Goal: Information Seeking & Learning: Learn about a topic

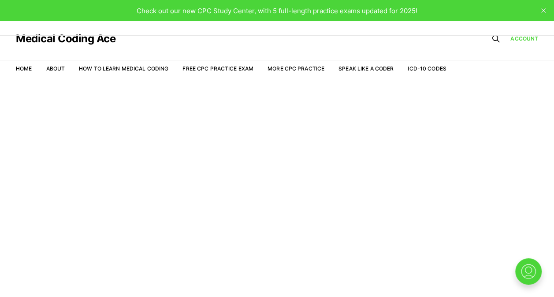
scroll to position [21, 0]
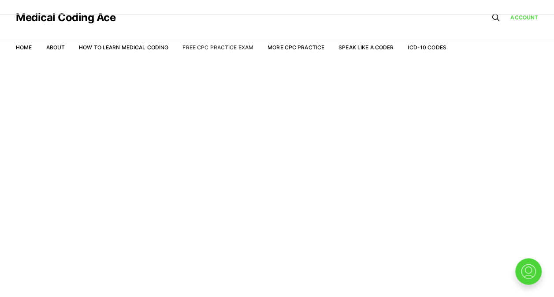
click at [221, 45] on link "Free CPC Practice Exam" at bounding box center [218, 47] width 71 height 7
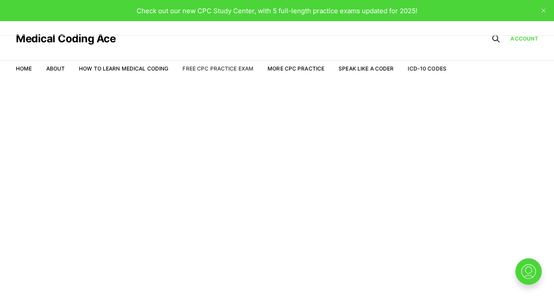
drag, startPoint x: 206, startPoint y: 64, endPoint x: 205, endPoint y: 71, distance: 6.2
click at [205, 71] on nav "Home About How to Learn Medical Coding Free CPC Practice Exam More CPC Practice…" at bounding box center [231, 68] width 431 height 25
click at [205, 71] on link "Free CPC Practice Exam" at bounding box center [218, 68] width 71 height 7
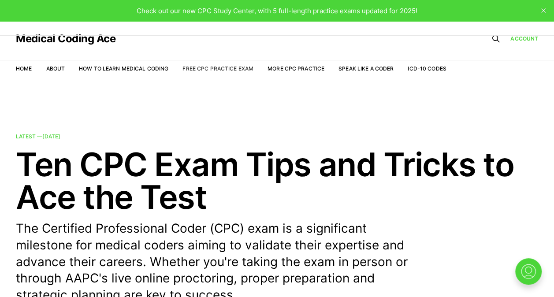
click at [196, 67] on link "Free CPC Practice Exam" at bounding box center [218, 68] width 71 height 7
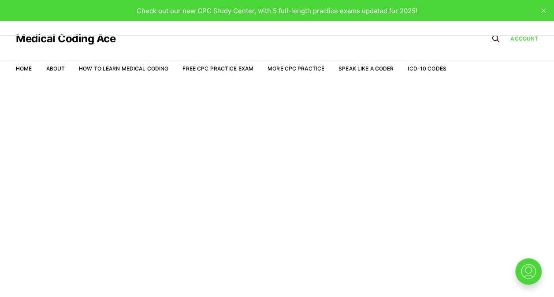
click at [196, 67] on link "Free CPC Practice Exam" at bounding box center [218, 68] width 71 height 7
drag, startPoint x: 0, startPoint y: 0, endPoint x: 196, endPoint y: 67, distance: 206.9
click at [196, 67] on link "Free CPC Practice Exam" at bounding box center [218, 68] width 71 height 7
click at [298, 66] on link "More CPC Practice" at bounding box center [296, 68] width 57 height 7
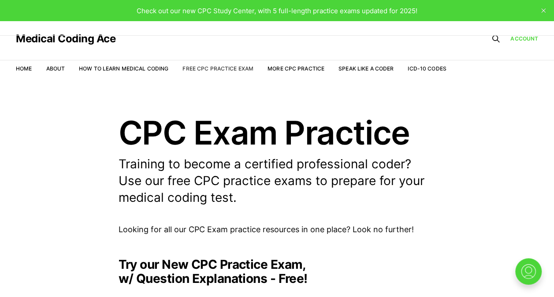
click at [225, 69] on link "Free CPC Practice Exam" at bounding box center [218, 68] width 71 height 7
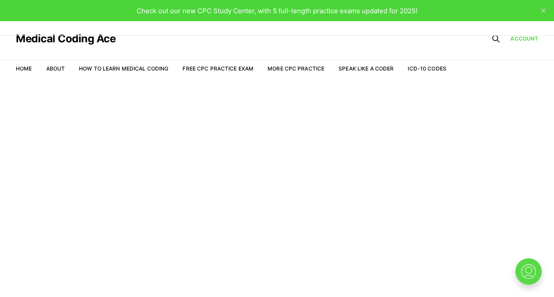
click at [529, 268] on img at bounding box center [528, 271] width 28 height 28
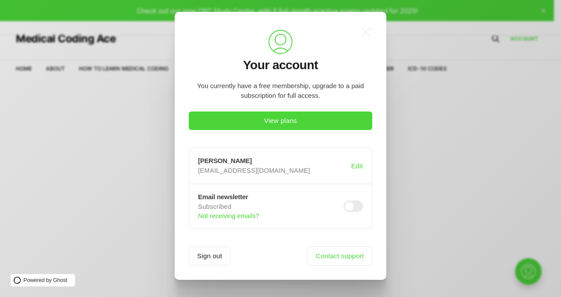
click at [422, 202] on div ".a{fill:none;stroke:currentColor;stroke-linecap:round;stroke-linejoin:round;str…" at bounding box center [287, 148] width 574 height 297
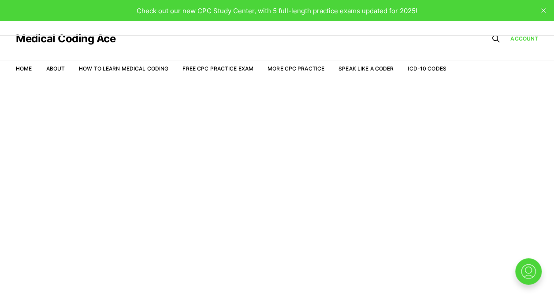
click at [221, 65] on li "Free CPC Practice Exam" at bounding box center [218, 69] width 71 height 8
click at [217, 67] on link "Free CPC Practice Exam" at bounding box center [218, 68] width 71 height 7
click at [215, 67] on link "Free CPC Practice Exam" at bounding box center [218, 68] width 71 height 7
drag, startPoint x: 0, startPoint y: 0, endPoint x: 215, endPoint y: 67, distance: 224.9
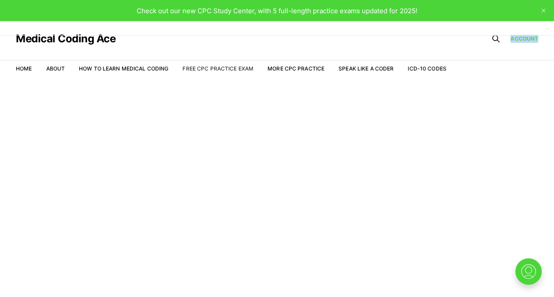
click at [215, 67] on link "Free CPC Practice Exam" at bounding box center [218, 68] width 71 height 7
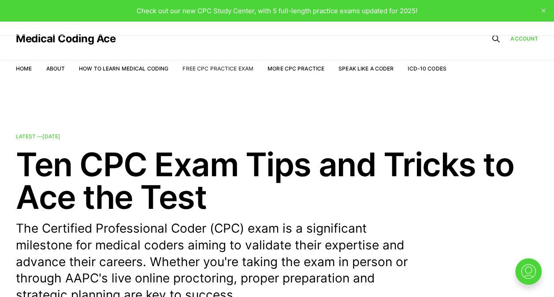
click at [214, 67] on link "Free CPC Practice Exam" at bounding box center [218, 68] width 71 height 7
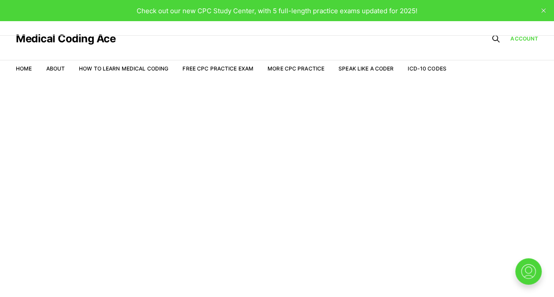
scroll to position [21, 0]
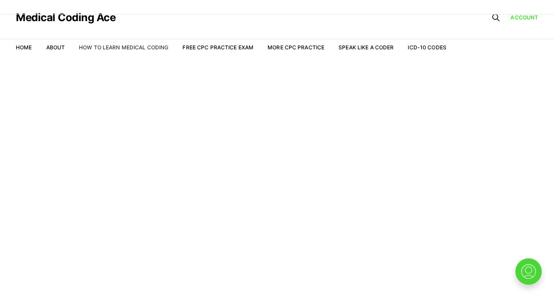
click at [108, 45] on link "How to Learn Medical Coding" at bounding box center [123, 47] width 89 height 7
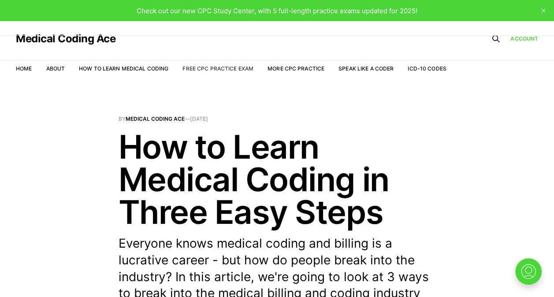
click at [197, 65] on li "Free CPC Practice Exam" at bounding box center [218, 68] width 71 height 8
click at [283, 69] on link "More CPC Practice" at bounding box center [296, 68] width 57 height 7
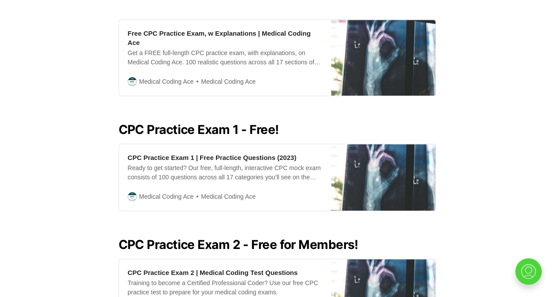
scroll to position [298, 0]
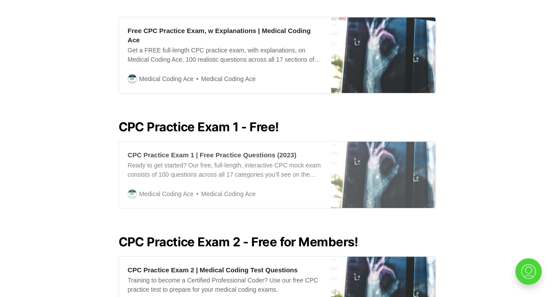
click at [331, 160] on img at bounding box center [383, 175] width 104 height 67
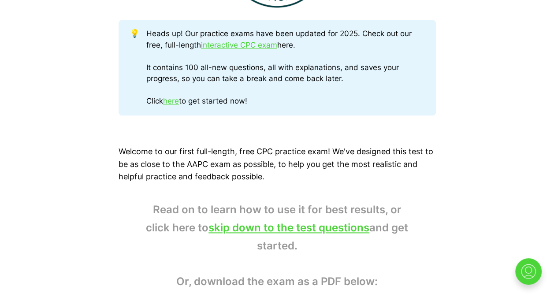
scroll to position [459, 0]
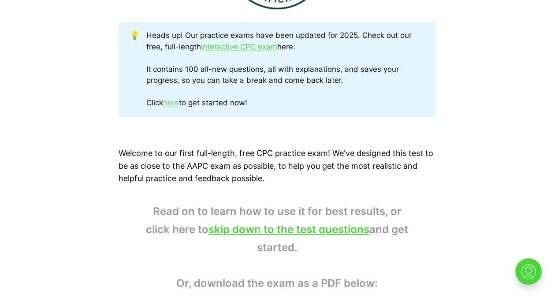
click at [179, 104] on link "here" at bounding box center [171, 102] width 16 height 9
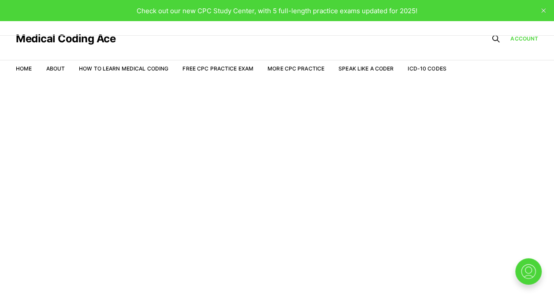
click at [216, 86] on main "Welcome to the Study Center - Student Plan" at bounding box center [277, 199] width 554 height 237
click at [528, 264] on img at bounding box center [528, 271] width 28 height 28
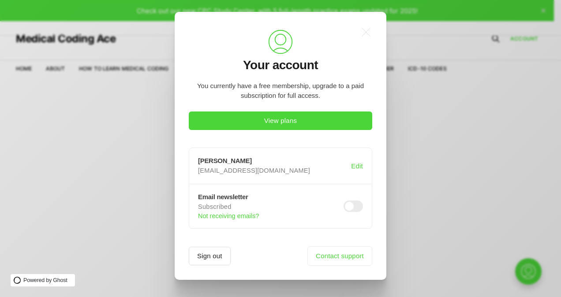
click at [211, 253] on button "Sign out" at bounding box center [210, 256] width 42 height 19
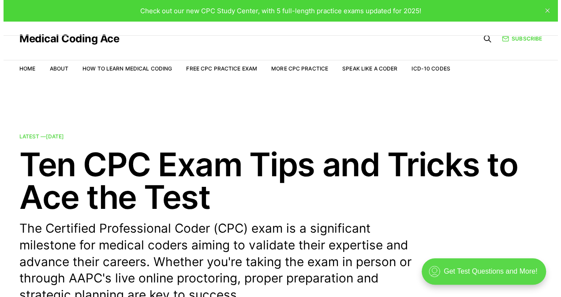
click at [478, 270] on div ".cls-1{fill:none;stroke:currentColor;stroke-linecap:round;stroke-linejoin:round…" at bounding box center [483, 271] width 124 height 26
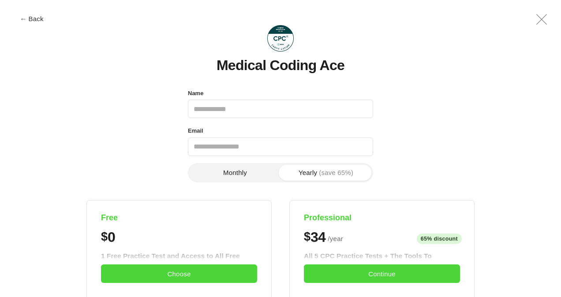
click at [233, 103] on input "Name" at bounding box center [280, 109] width 185 height 19
type input "**********"
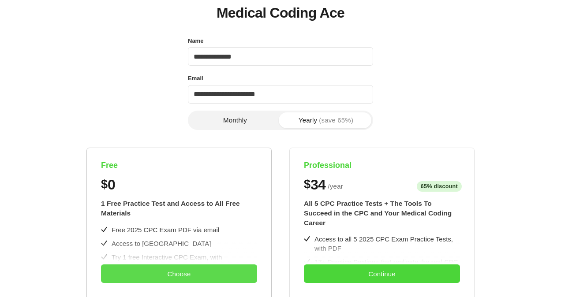
click at [169, 272] on button "Choose" at bounding box center [179, 274] width 156 height 19
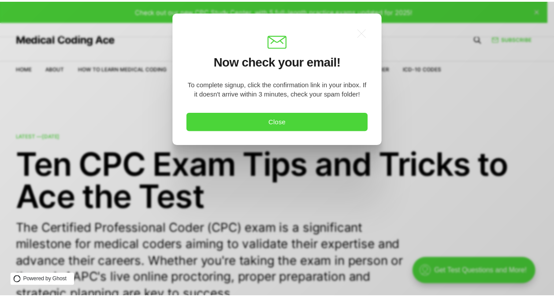
scroll to position [0, 0]
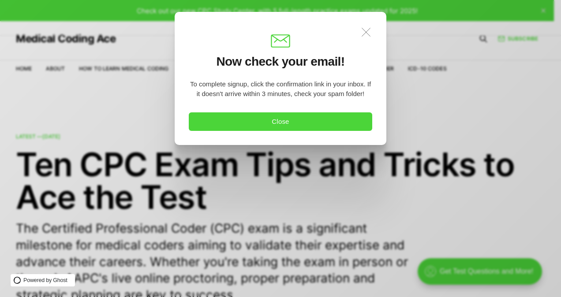
click at [365, 33] on icon ".a{fill:none;stroke:currentColor;stroke-linecap:round;stroke-linejoin:round;str…" at bounding box center [365, 31] width 19 height 19
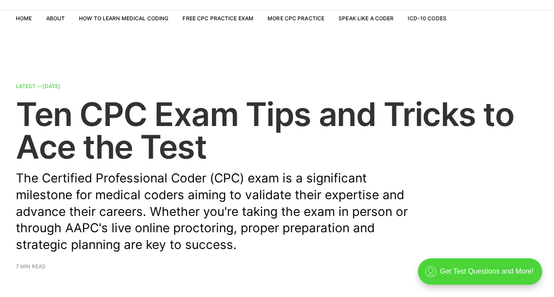
scroll to position [34, 0]
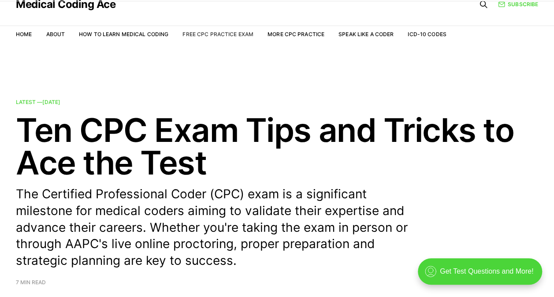
click at [216, 34] on link "Free CPC Practice Exam" at bounding box center [218, 34] width 71 height 7
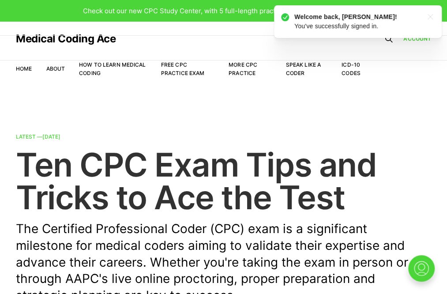
click at [211, 245] on p "The Certified Professional Coder (CPC) exam is a significant milestone for medi…" at bounding box center [219, 261] width 406 height 83
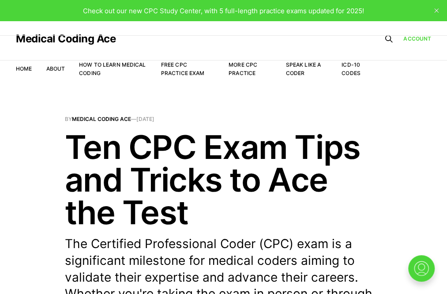
click at [179, 67] on li "Free CPC Practice Exam" at bounding box center [187, 68] width 53 height 17
drag, startPoint x: 179, startPoint y: 67, endPoint x: 191, endPoint y: 97, distance: 32.4
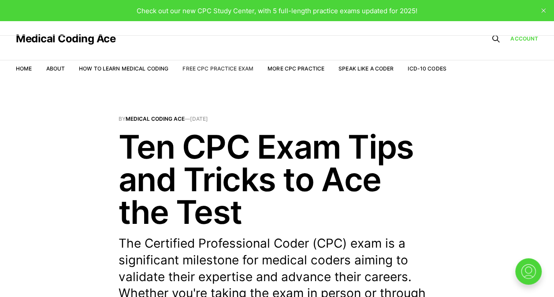
click at [209, 65] on link "Free CPC Practice Exam" at bounding box center [218, 68] width 71 height 7
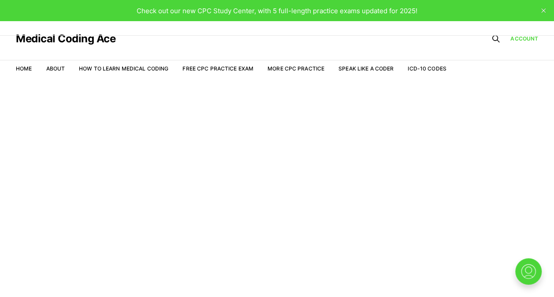
click at [243, 12] on span "Check out our new CPC Study Center, with 5 full-length practice exams updated f…" at bounding box center [277, 11] width 281 height 8
click at [216, 67] on link "Free CPC Practice Exam" at bounding box center [218, 68] width 71 height 7
click at [212, 66] on link "Free CPC Practice Exam" at bounding box center [218, 68] width 71 height 7
click at [223, 66] on link "Free CPC Practice Exam" at bounding box center [218, 68] width 71 height 7
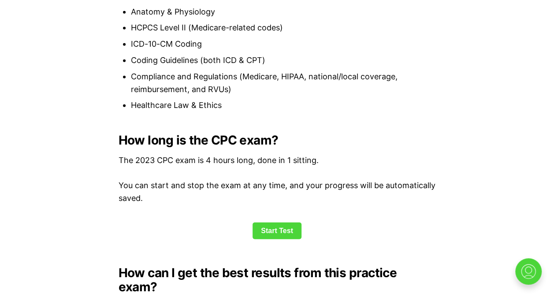
scroll to position [1088, 0]
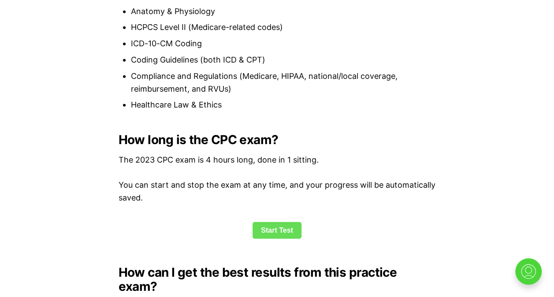
click at [286, 229] on link "Start Test" at bounding box center [277, 230] width 49 height 17
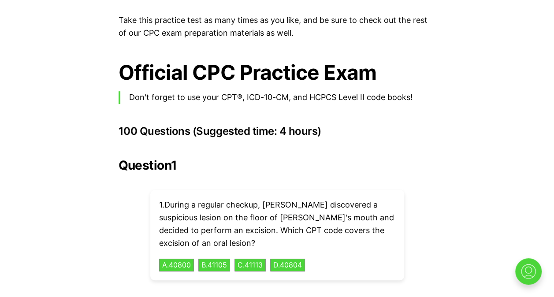
scroll to position [1871, 0]
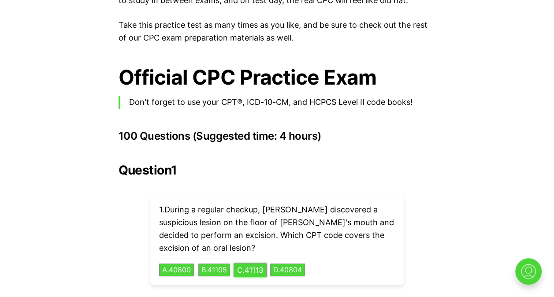
click at [257, 263] on button "C . 41113" at bounding box center [250, 270] width 33 height 14
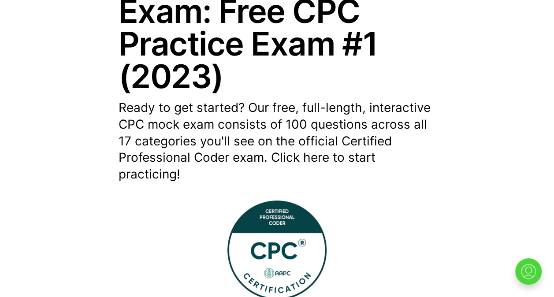
scroll to position [166, 0]
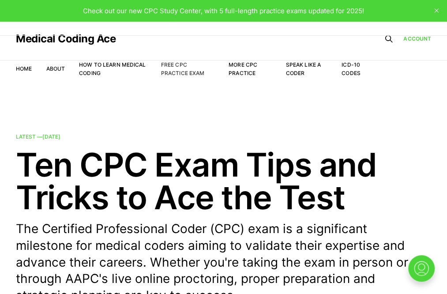
click at [180, 63] on link "Free CPC Practice Exam" at bounding box center [183, 68] width 44 height 15
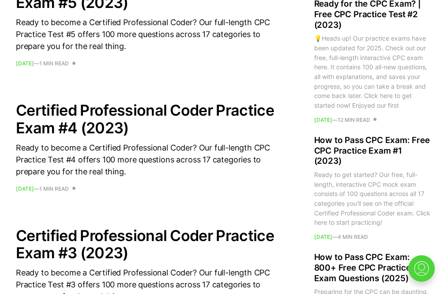
scroll to position [810, 0]
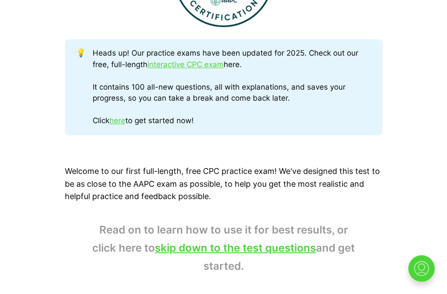
scroll to position [443, 0]
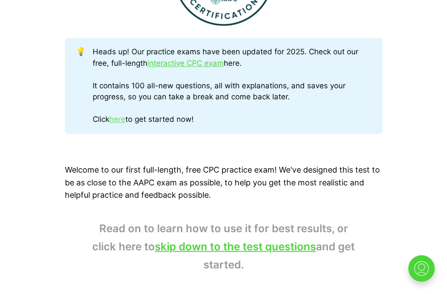
click at [123, 120] on link "here" at bounding box center [117, 119] width 16 height 9
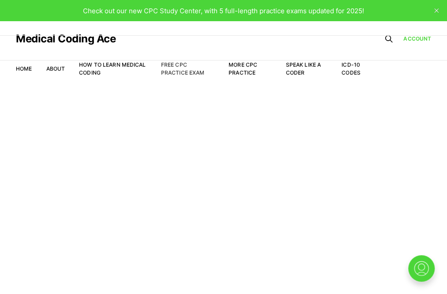
click at [183, 67] on link "Free CPC Practice Exam" at bounding box center [183, 68] width 44 height 15
drag, startPoint x: 0, startPoint y: 0, endPoint x: 235, endPoint y: 109, distance: 258.8
click at [235, 109] on main "Welcome to the Study Center - Student Plan" at bounding box center [223, 198] width 447 height 234
click at [188, 74] on link "Free CPC Practice Exam" at bounding box center [183, 68] width 44 height 15
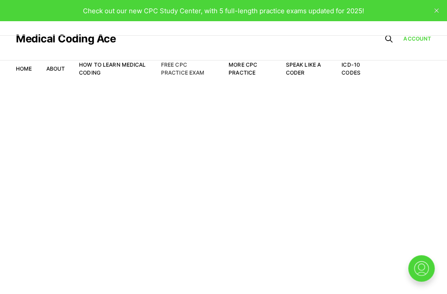
click at [175, 63] on link "Free CPC Practice Exam" at bounding box center [183, 68] width 44 height 15
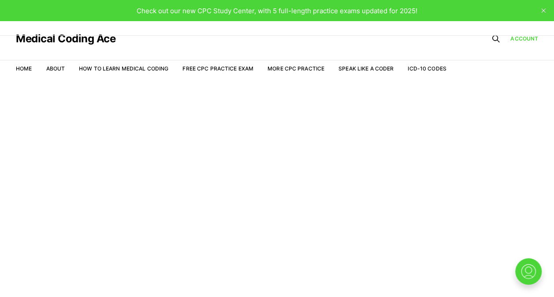
click at [291, 65] on li "More CPC Practice" at bounding box center [296, 69] width 57 height 8
click at [288, 68] on link "More CPC Practice" at bounding box center [296, 68] width 57 height 7
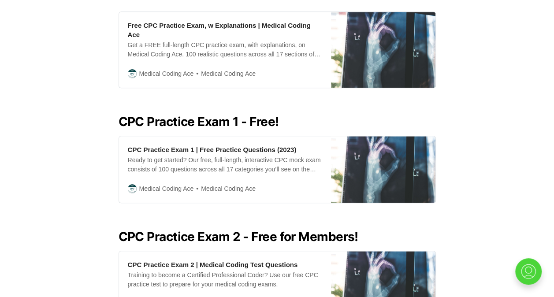
scroll to position [303, 0]
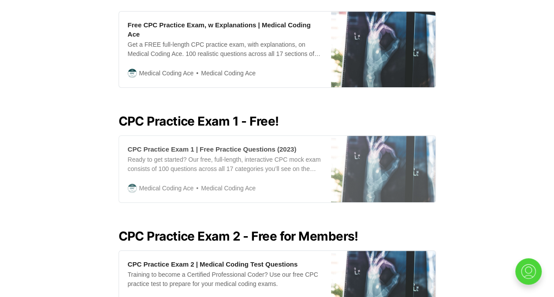
click at [259, 145] on div "CPC Practice Exam 1 | Free Practice Questions (2023)" at bounding box center [212, 149] width 169 height 9
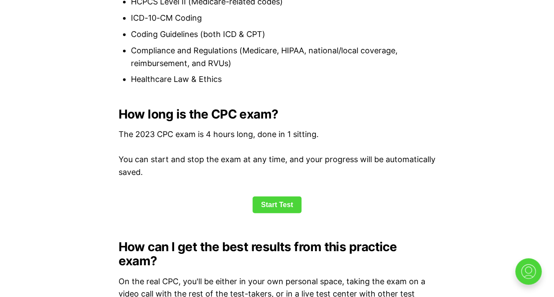
scroll to position [1114, 0]
click at [280, 201] on link "Start Test" at bounding box center [277, 204] width 49 height 17
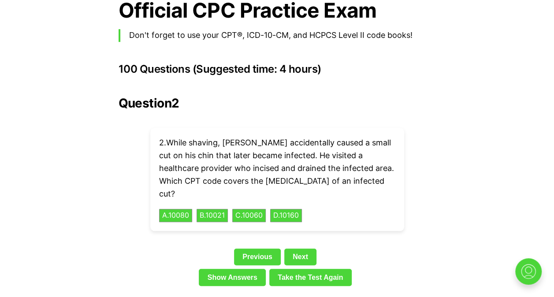
scroll to position [1938, 0]
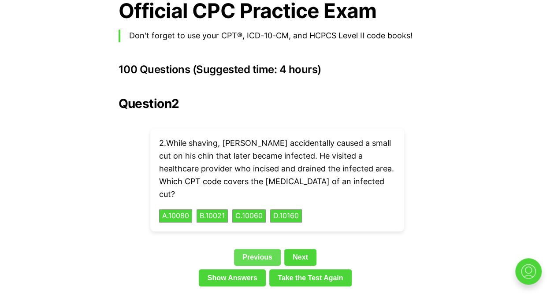
click at [258, 249] on link "Previous" at bounding box center [257, 257] width 47 height 17
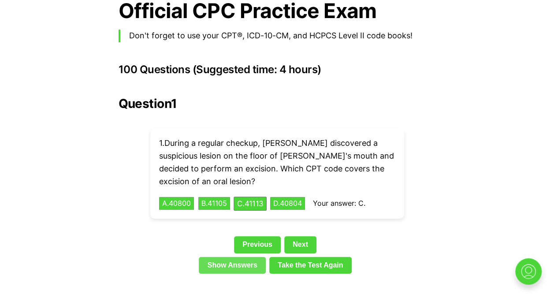
click at [252, 257] on link "Show Answers" at bounding box center [232, 265] width 67 height 17
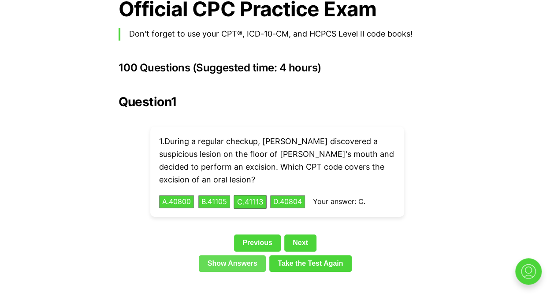
scroll to position [1939, 0]
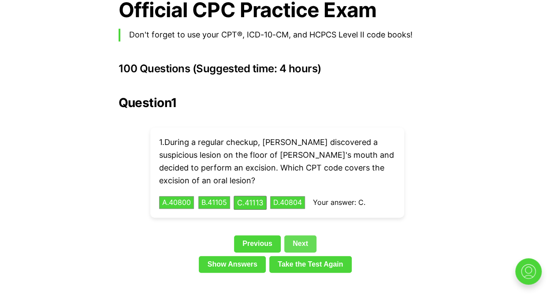
click at [304, 235] on link "Next" at bounding box center [300, 243] width 32 height 17
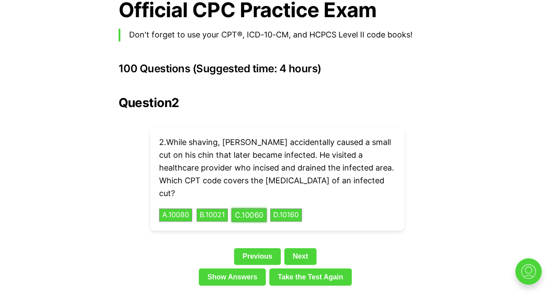
click at [254, 209] on button "C . 10060" at bounding box center [248, 216] width 35 height 14
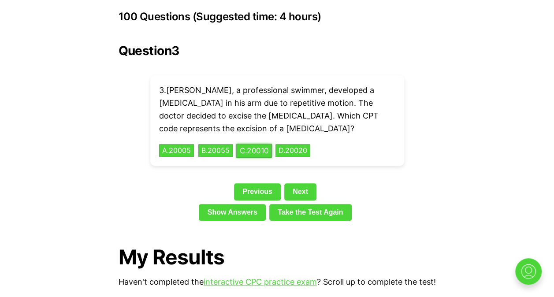
scroll to position [1989, 0]
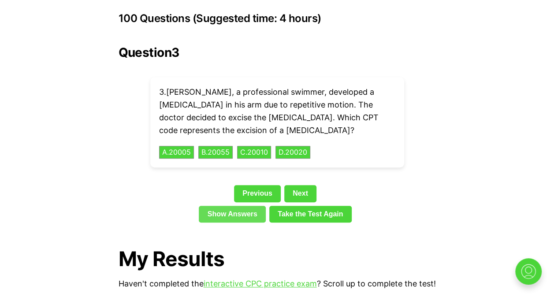
click at [247, 206] on link "Show Answers" at bounding box center [232, 214] width 67 height 17
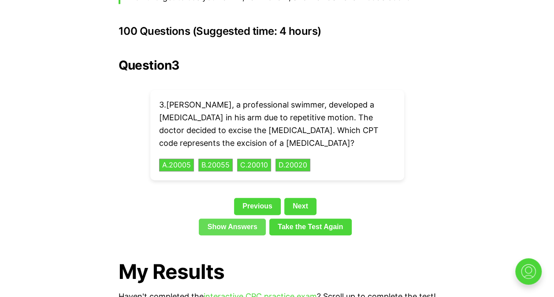
scroll to position [1976, 0]
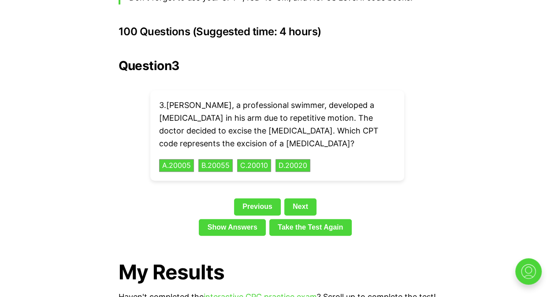
click at [221, 159] on button "B . 20055" at bounding box center [215, 165] width 34 height 13
click at [291, 198] on link "Next" at bounding box center [300, 206] width 32 height 17
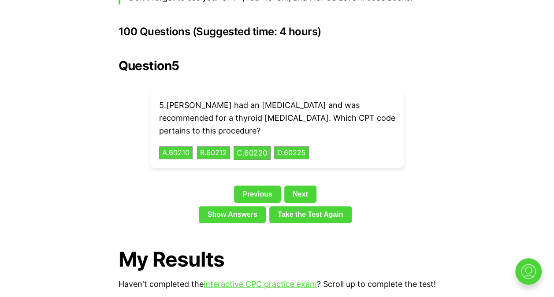
click at [257, 146] on button "C . 60220" at bounding box center [252, 153] width 37 height 14
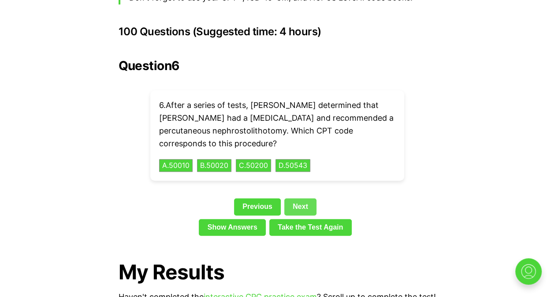
click at [305, 198] on link "Next" at bounding box center [300, 206] width 32 height 17
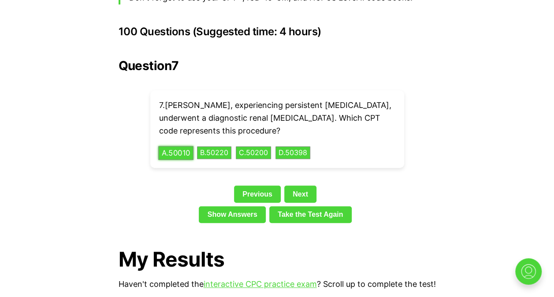
click at [177, 146] on button "A . 50010" at bounding box center [175, 153] width 35 height 14
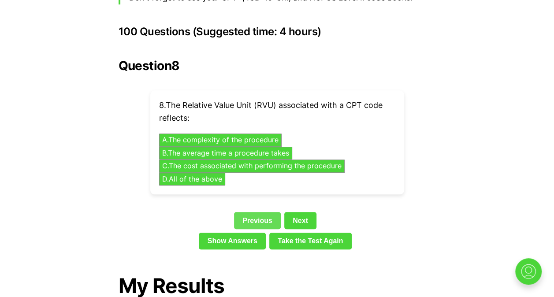
click at [265, 212] on link "Previous" at bounding box center [257, 220] width 47 height 17
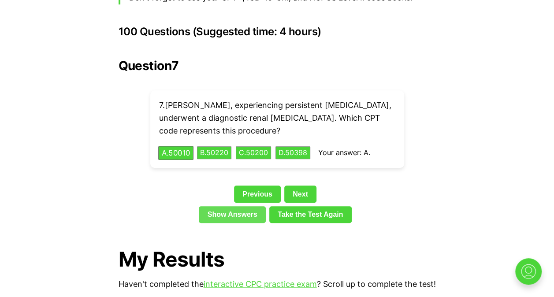
click at [239, 207] on link "Show Answers" at bounding box center [232, 214] width 67 height 17
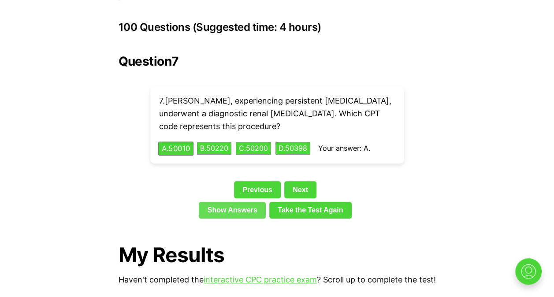
scroll to position [1986, 0]
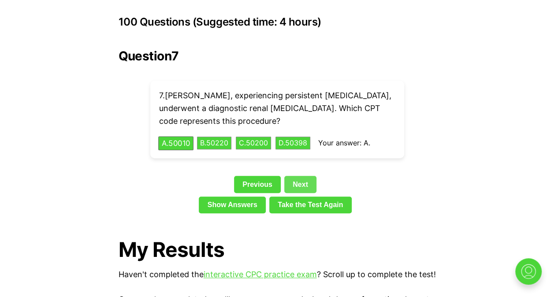
click at [305, 176] on link "Next" at bounding box center [300, 184] width 32 height 17
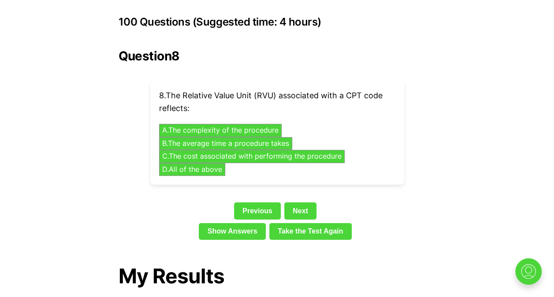
click at [199, 163] on button "D . All of the above" at bounding box center [192, 170] width 70 height 14
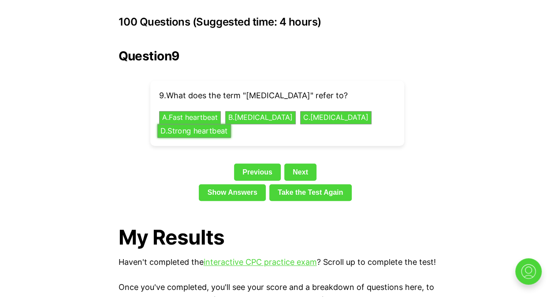
click at [269, 111] on button "B . [MEDICAL_DATA]" at bounding box center [260, 117] width 71 height 13
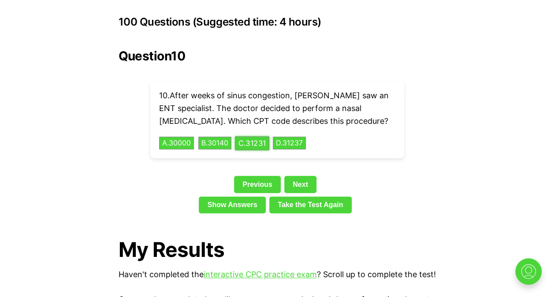
click at [254, 136] on button "C . 31231" at bounding box center [252, 143] width 34 height 14
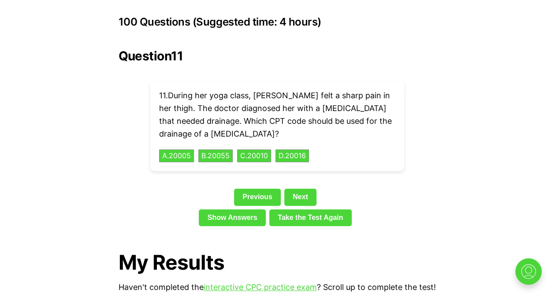
click at [262, 146] on div "11 . During her yoga class, [PERSON_NAME] felt a sharp pain in her thigh. The d…" at bounding box center [277, 126] width 254 height 90
click at [261, 149] on button "C . 20010" at bounding box center [254, 156] width 36 height 14
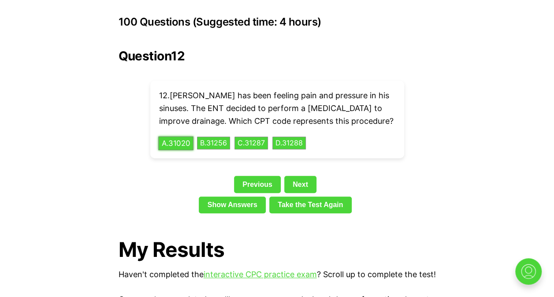
click at [169, 136] on button "A . 31020" at bounding box center [175, 143] width 35 height 14
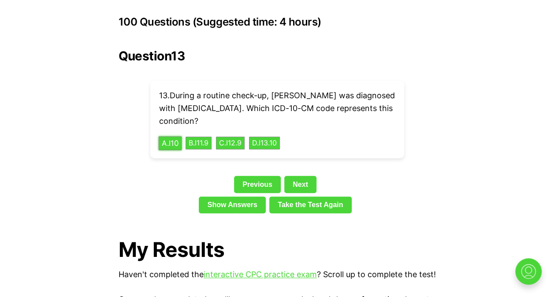
click at [174, 136] on button "A . I10" at bounding box center [169, 143] width 23 height 14
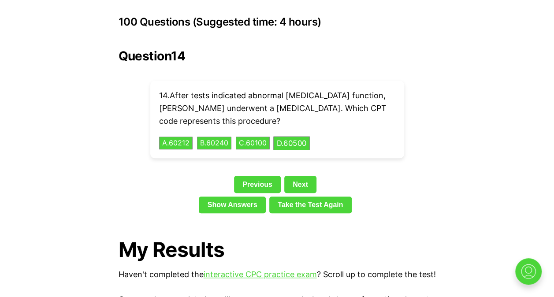
click at [303, 136] on button "D . 60500" at bounding box center [291, 143] width 37 height 14
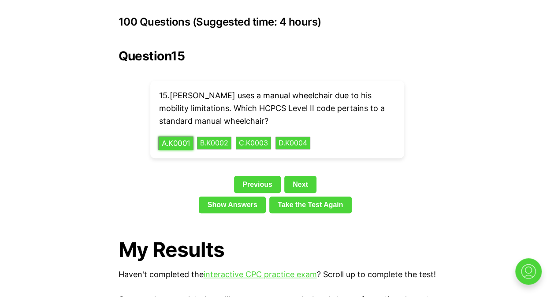
click at [176, 136] on button "A . K0001" at bounding box center [175, 143] width 35 height 14
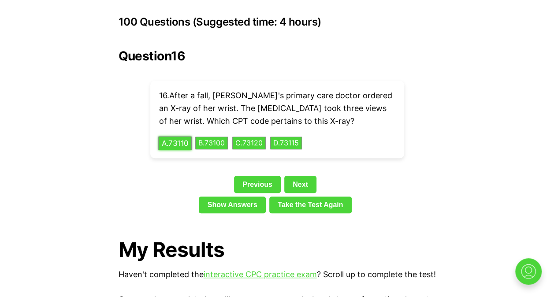
click at [182, 136] on button "A . 73110" at bounding box center [175, 143] width 34 height 14
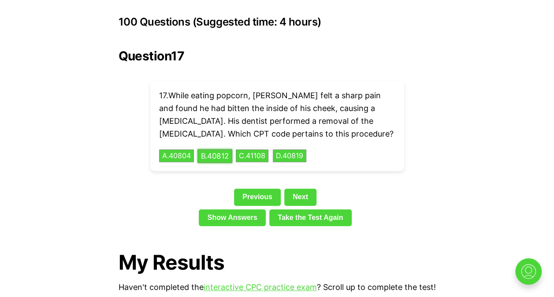
click at [222, 149] on button "B . 40812" at bounding box center [215, 156] width 35 height 14
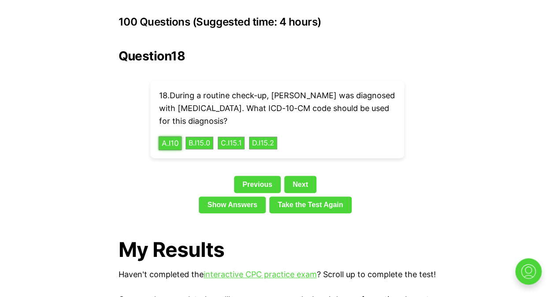
click at [168, 136] on button "A . I10" at bounding box center [169, 143] width 23 height 14
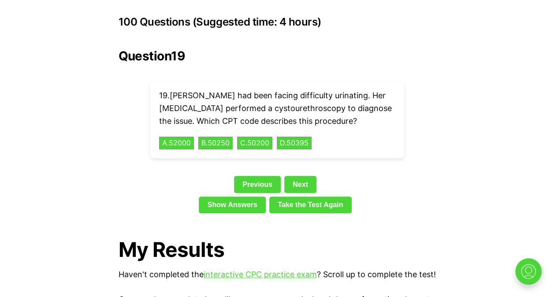
click at [177, 121] on div "19 . [PERSON_NAME] had been facing difficulty urinating. Her [MEDICAL_DATA] per…" at bounding box center [277, 120] width 254 height 78
click at [174, 136] on button "A . 52000" at bounding box center [176, 143] width 37 height 14
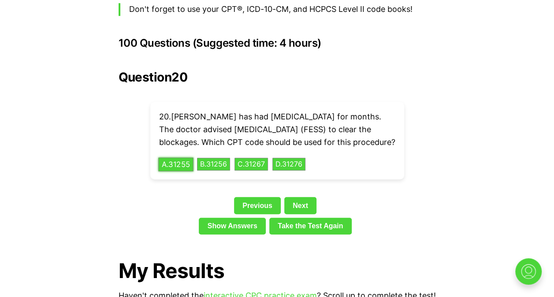
scroll to position [1985, 0]
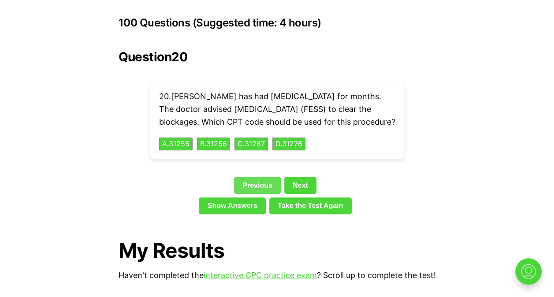
click at [256, 183] on link "Previous" at bounding box center [257, 185] width 47 height 17
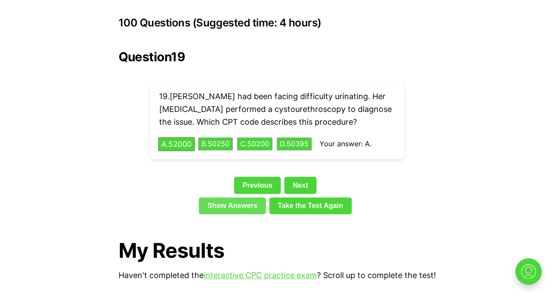
click at [250, 198] on link "Show Answers" at bounding box center [232, 206] width 67 height 17
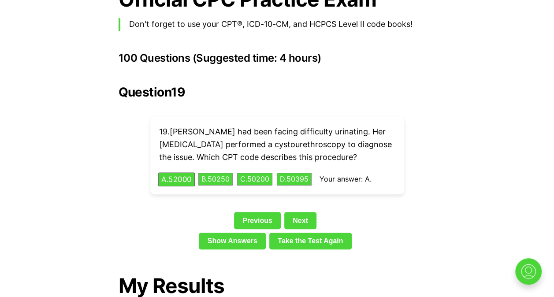
scroll to position [1950, 0]
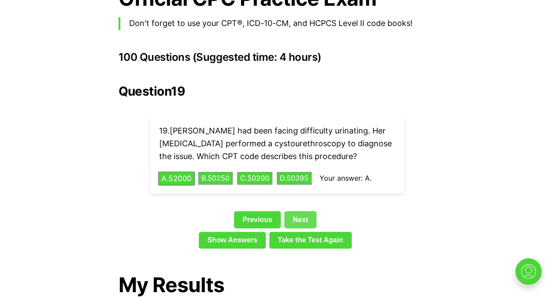
click at [296, 211] on link "Next" at bounding box center [300, 219] width 32 height 17
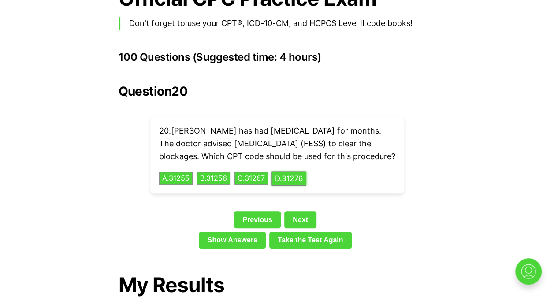
click at [299, 174] on button "D . 31276" at bounding box center [289, 178] width 35 height 14
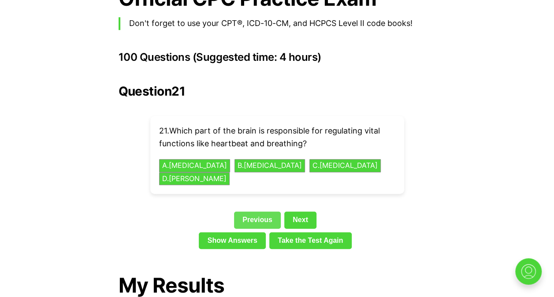
click at [262, 212] on link "Previous" at bounding box center [257, 220] width 47 height 17
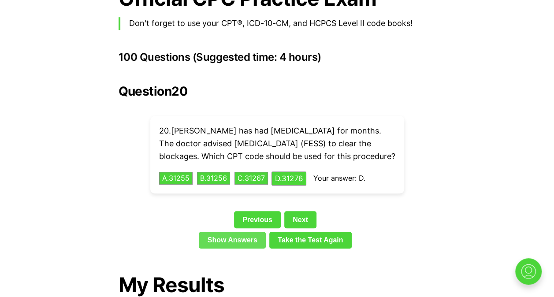
click at [241, 243] on link "Show Answers" at bounding box center [232, 240] width 67 height 17
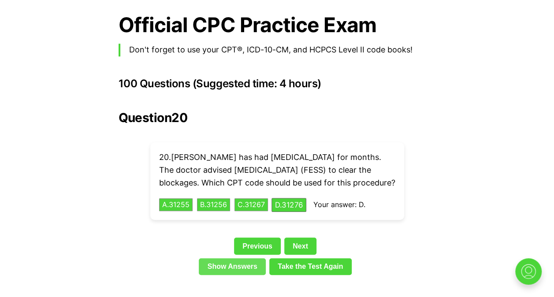
scroll to position [1948, 0]
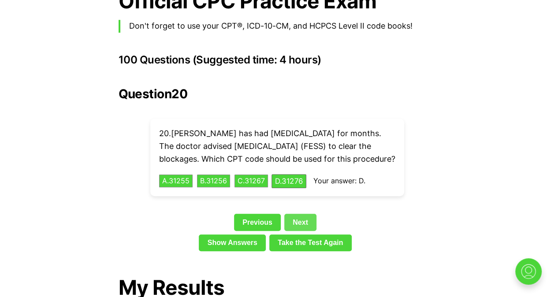
click at [295, 220] on link "Next" at bounding box center [300, 222] width 32 height 17
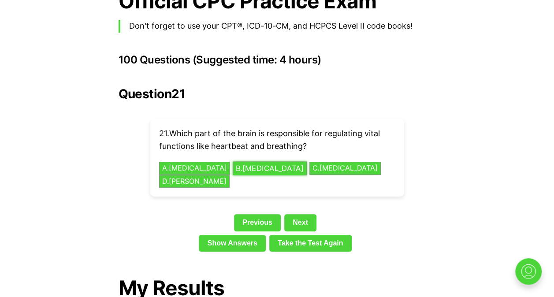
click at [243, 161] on button "B . [MEDICAL_DATA]" at bounding box center [270, 168] width 74 height 14
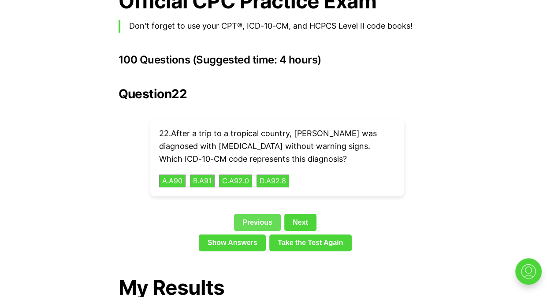
click at [254, 214] on link "Previous" at bounding box center [257, 222] width 47 height 17
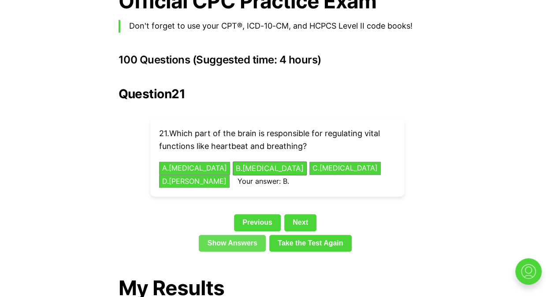
click at [239, 235] on link "Show Answers" at bounding box center [232, 243] width 67 height 17
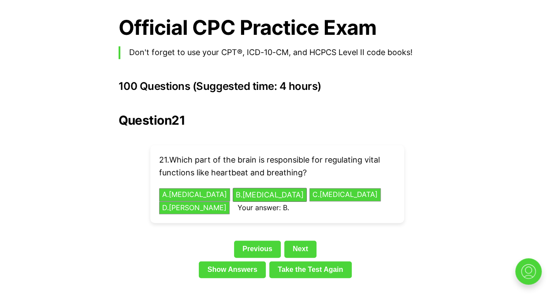
scroll to position [1921, 0]
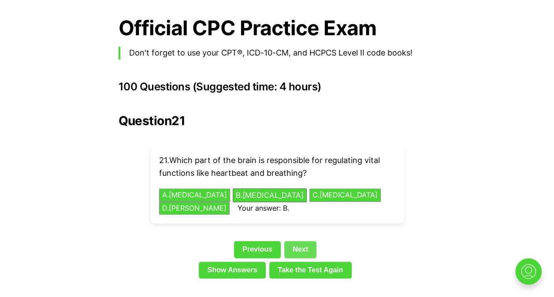
click at [296, 241] on link "Next" at bounding box center [300, 249] width 32 height 17
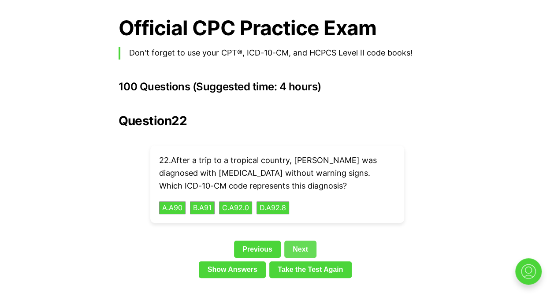
click at [298, 241] on link "Next" at bounding box center [300, 249] width 32 height 17
